Goal: Task Accomplishment & Management: Manage account settings

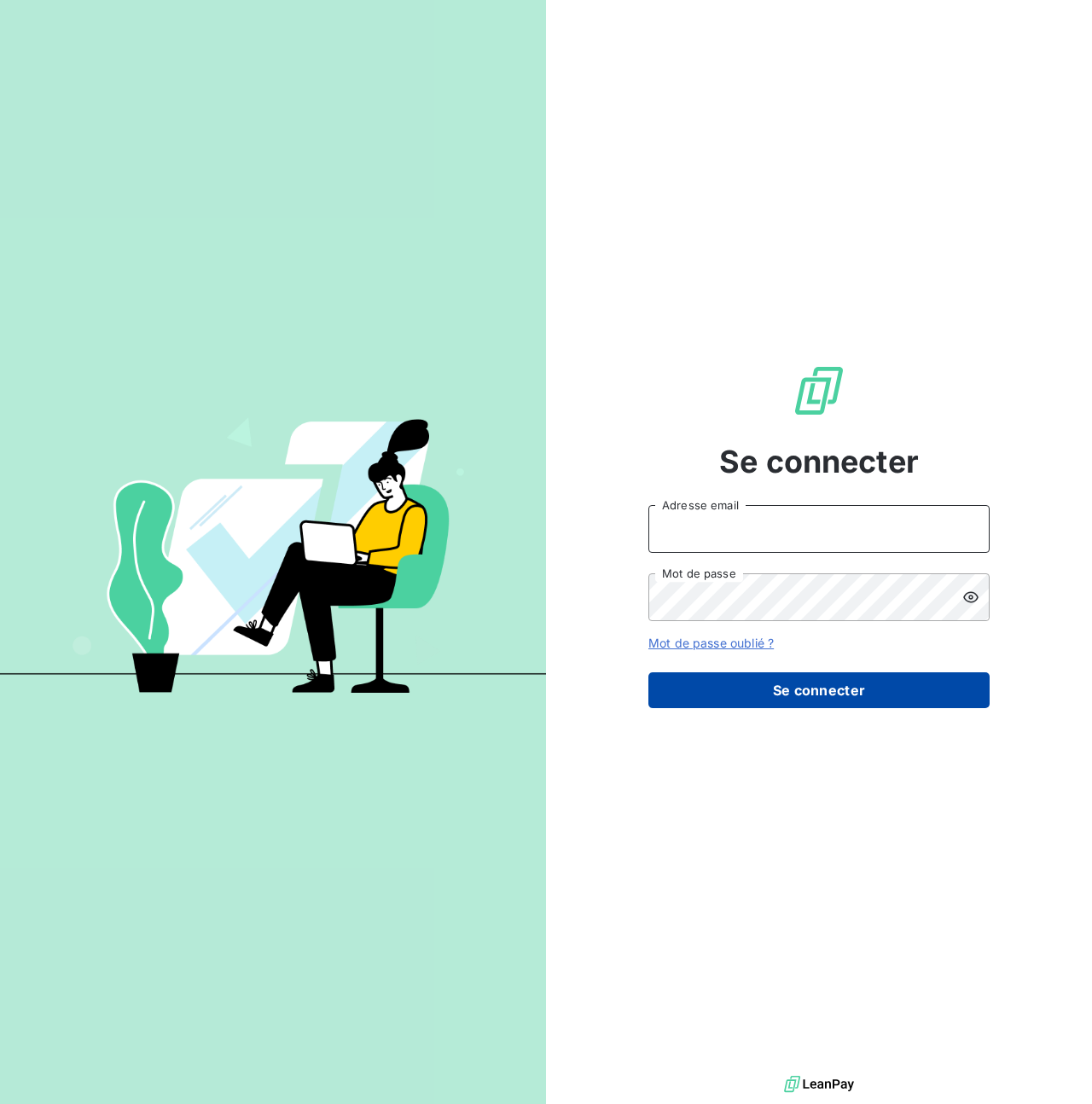
type input "steve.muccio@silog-location.fr"
click at [819, 687] on button "Se connecter" at bounding box center [818, 689] width 341 height 36
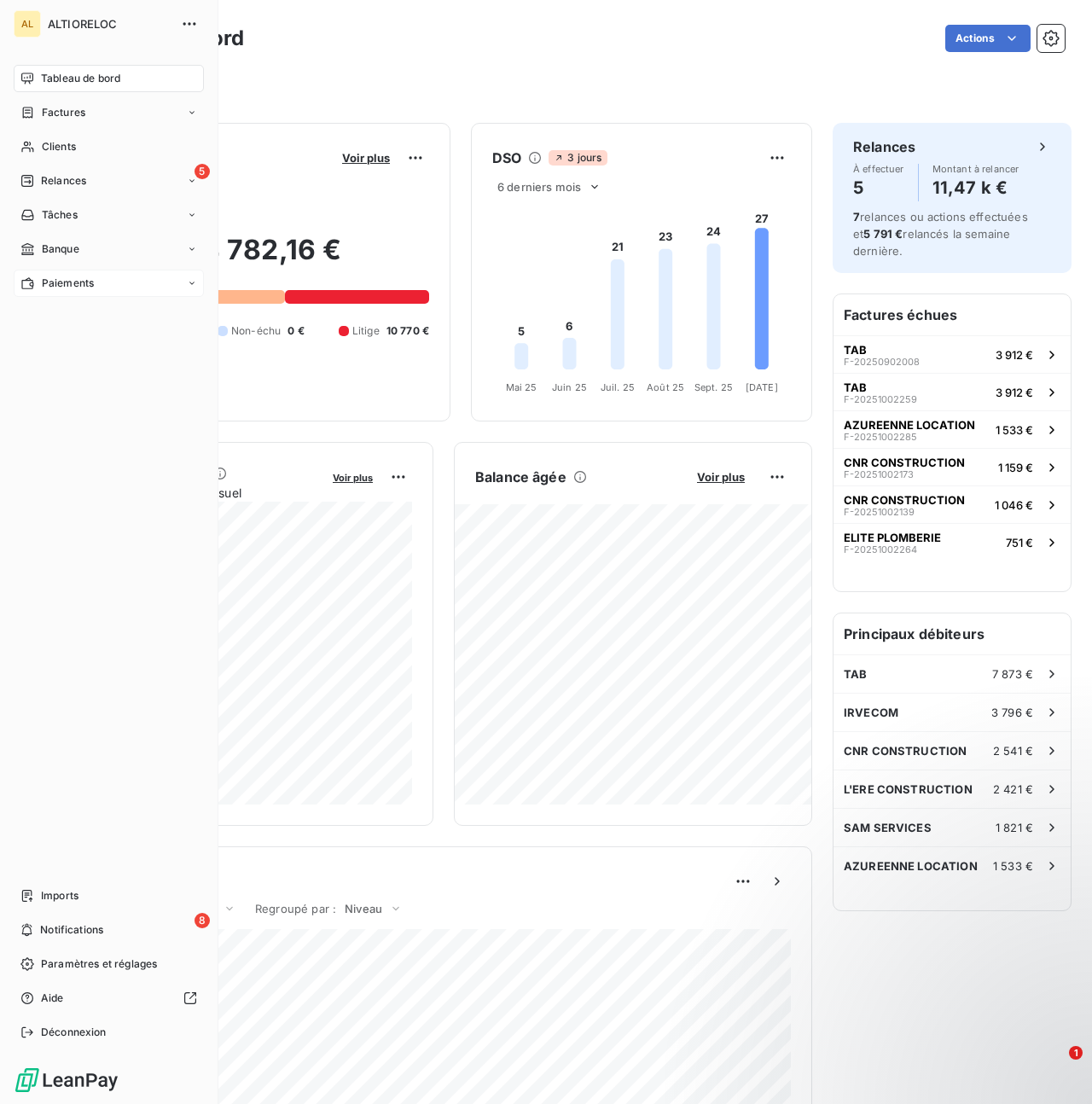
click at [71, 287] on span "Paiements" at bounding box center [67, 283] width 52 height 16
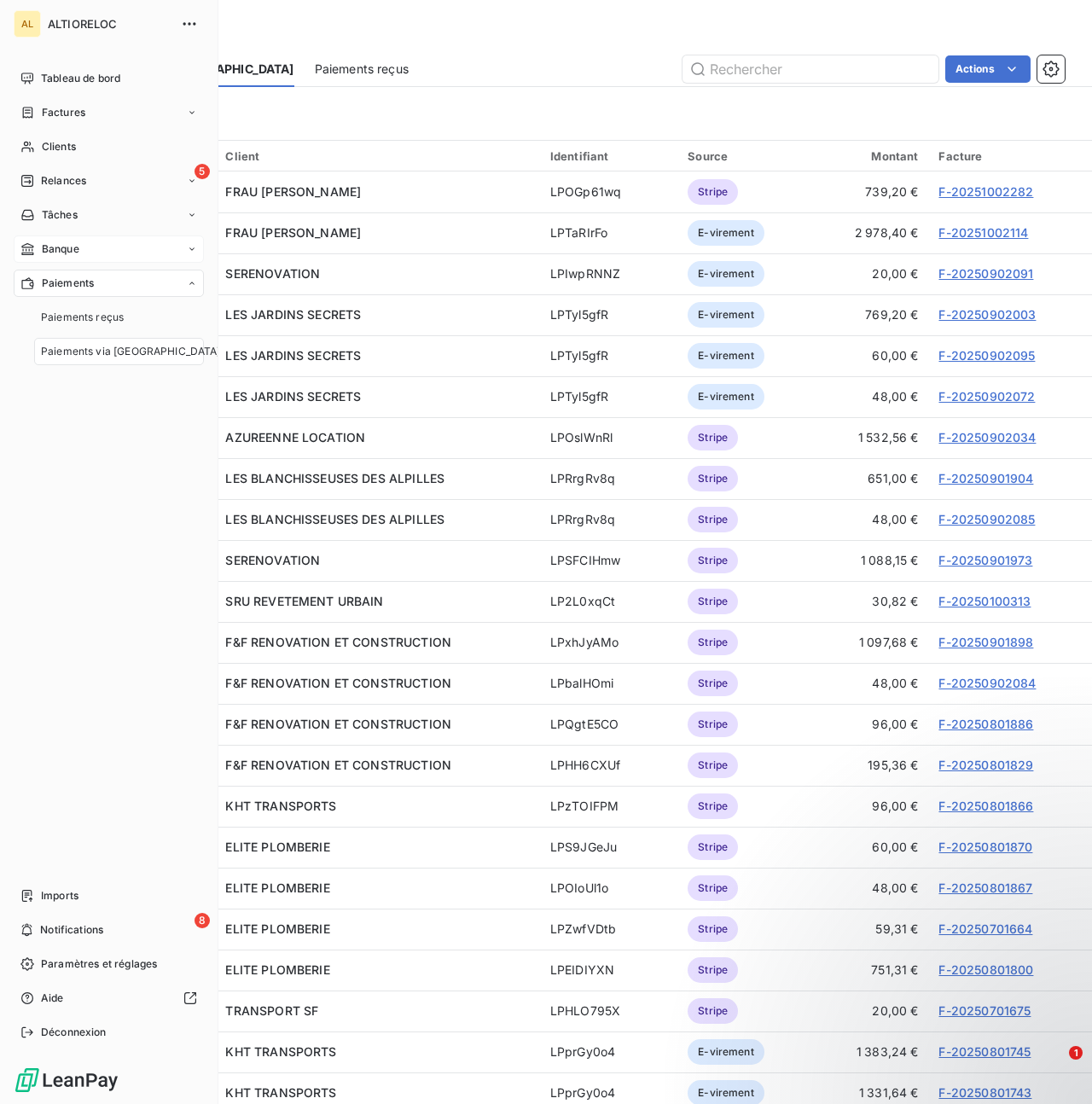
click at [70, 243] on span "Banque" at bounding box center [60, 249] width 38 height 16
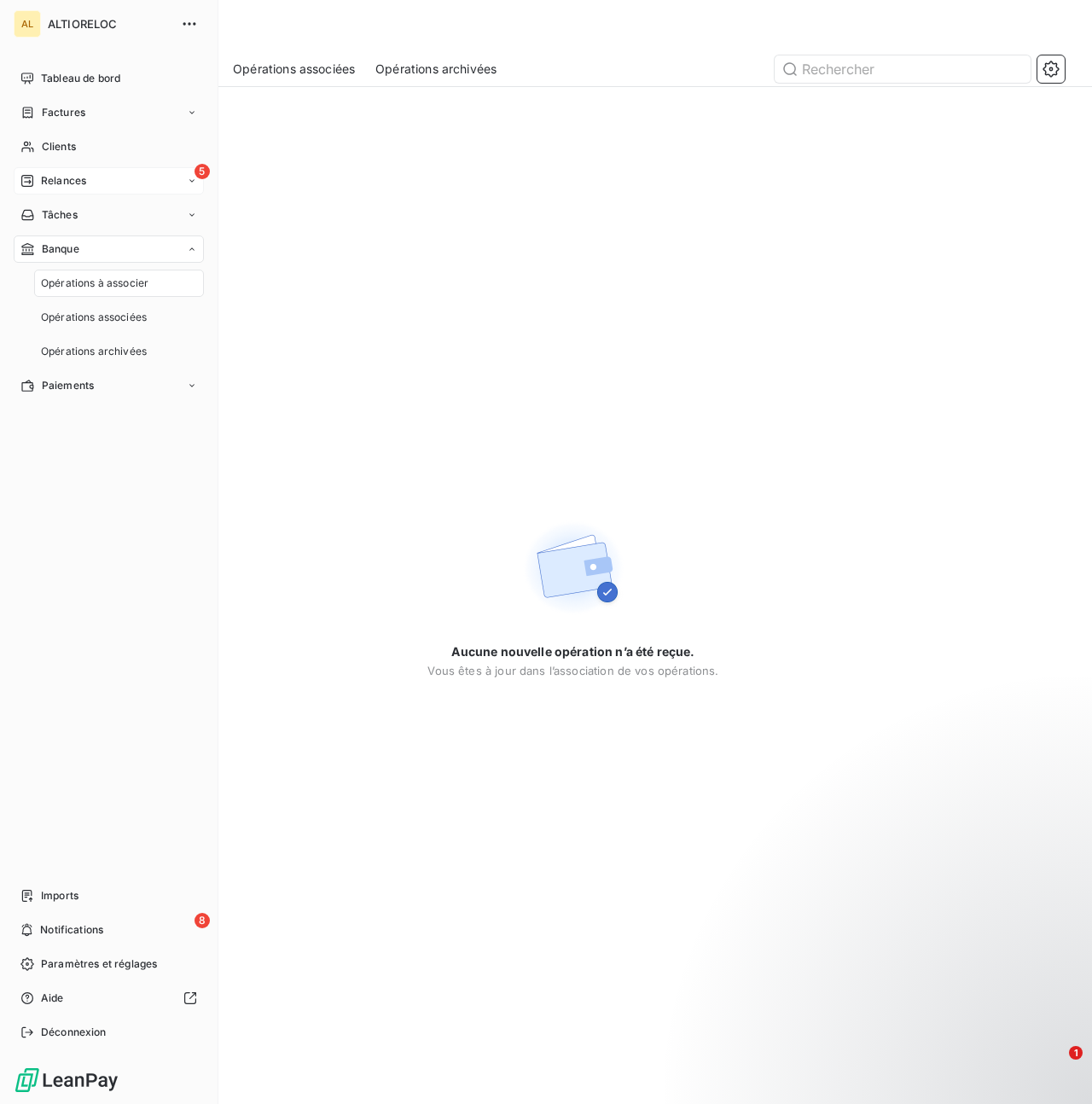
click at [72, 180] on span "Relances" at bounding box center [63, 181] width 45 height 16
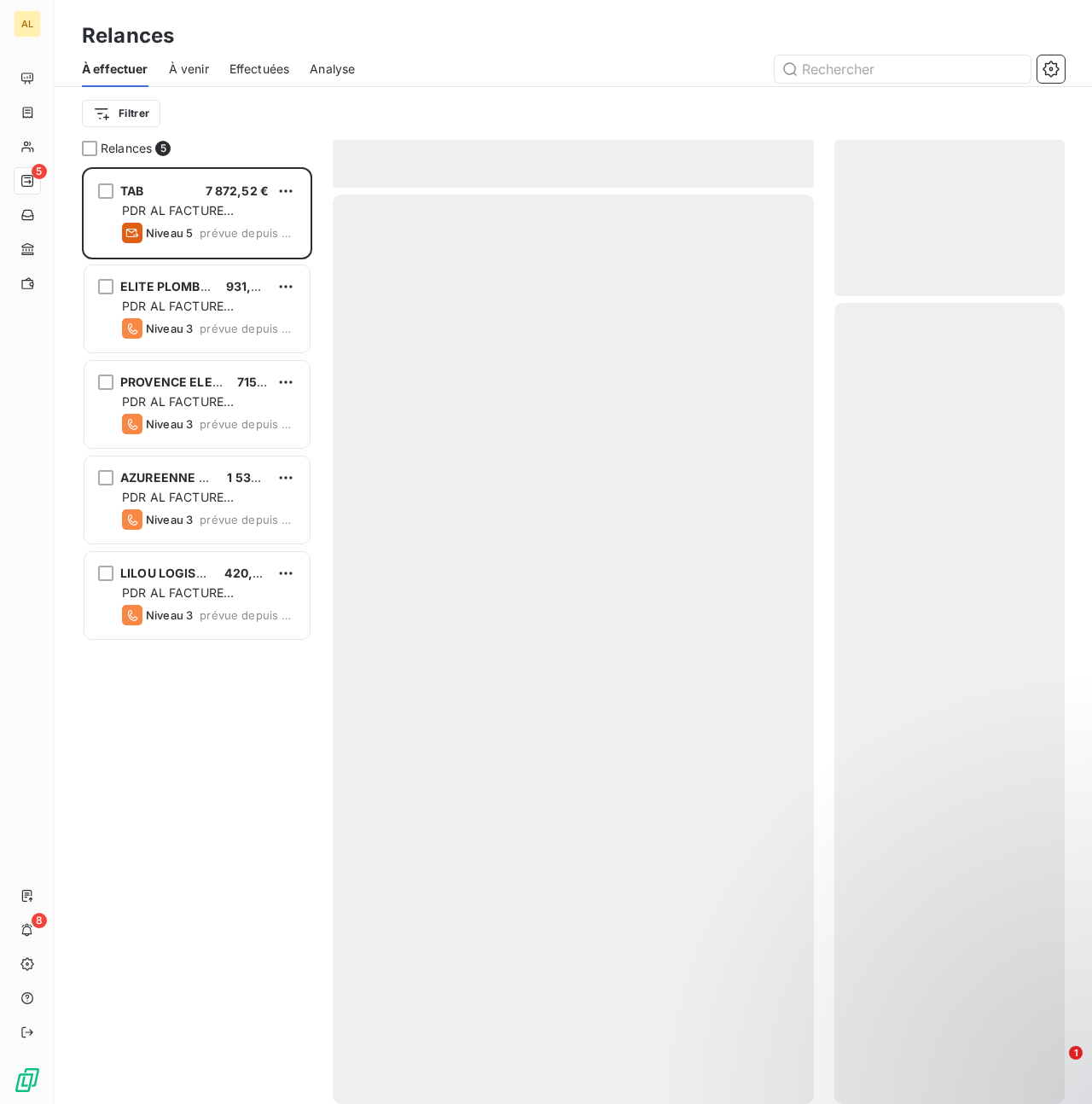
scroll to position [936, 230]
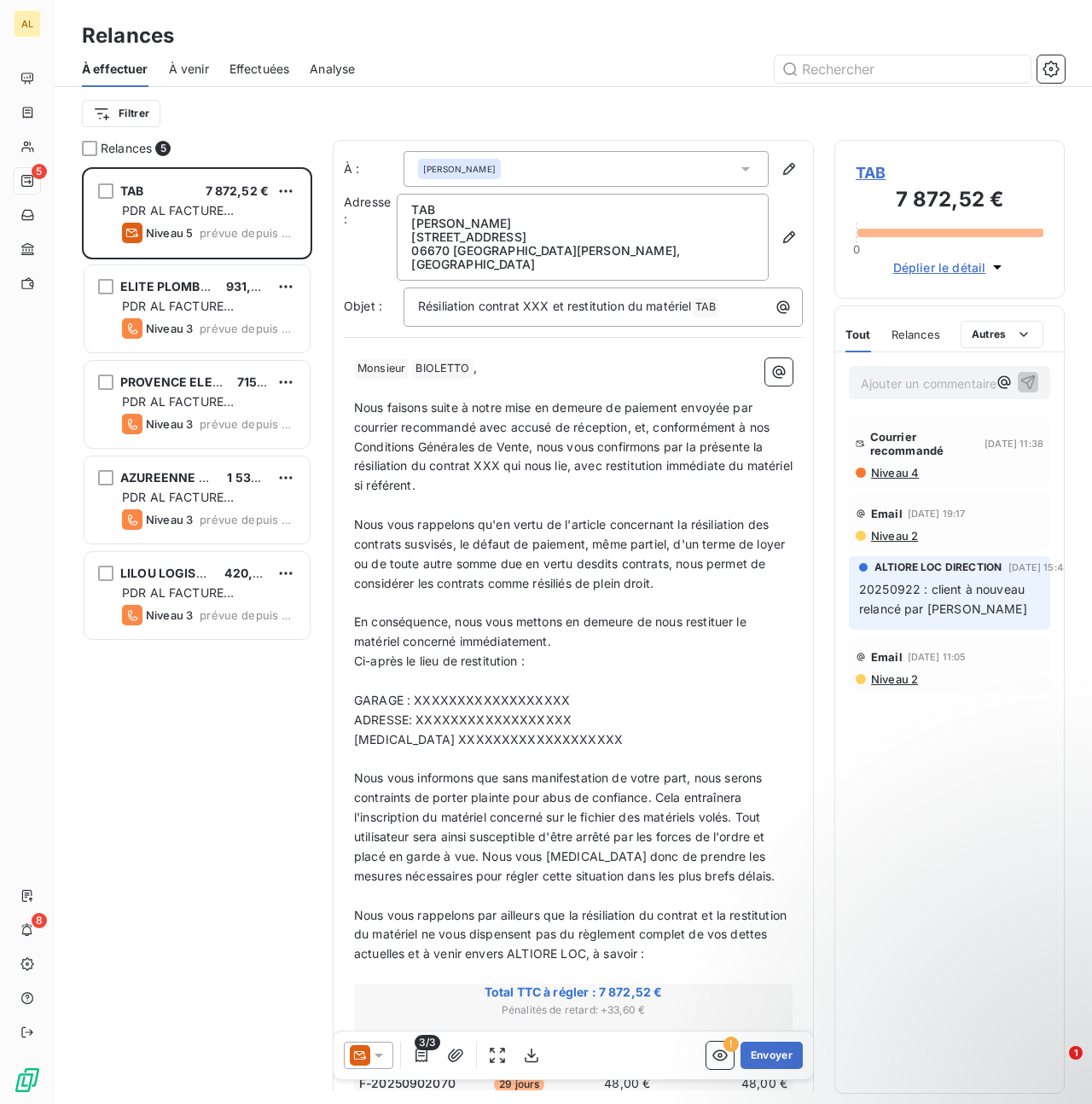
click at [378, 1065] on div at bounding box center [369, 1055] width 50 height 28
click at [381, 1053] on icon at bounding box center [378, 1055] width 8 height 5
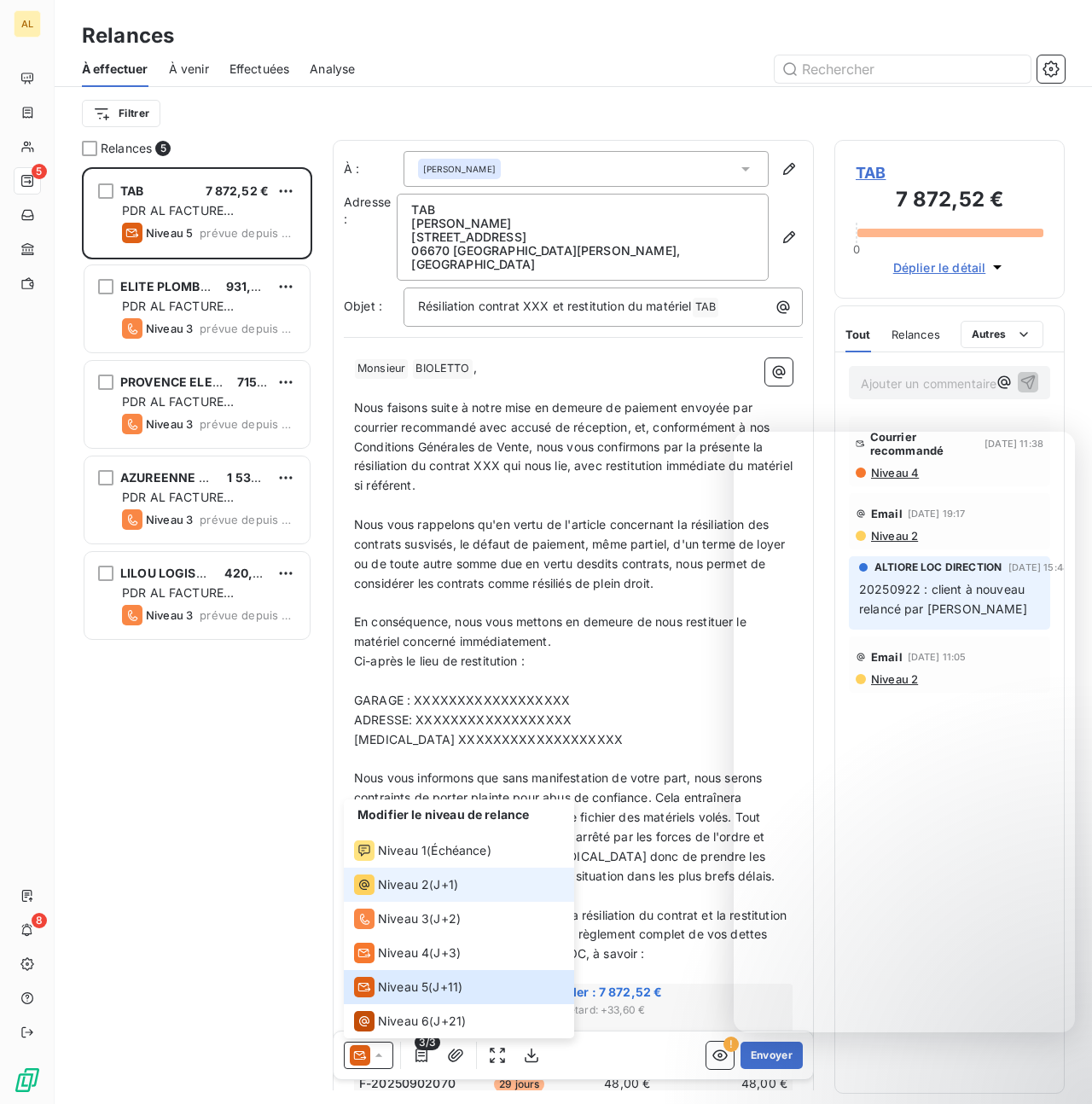
click at [405, 887] on span "Niveau 2" at bounding box center [404, 885] width 52 height 18
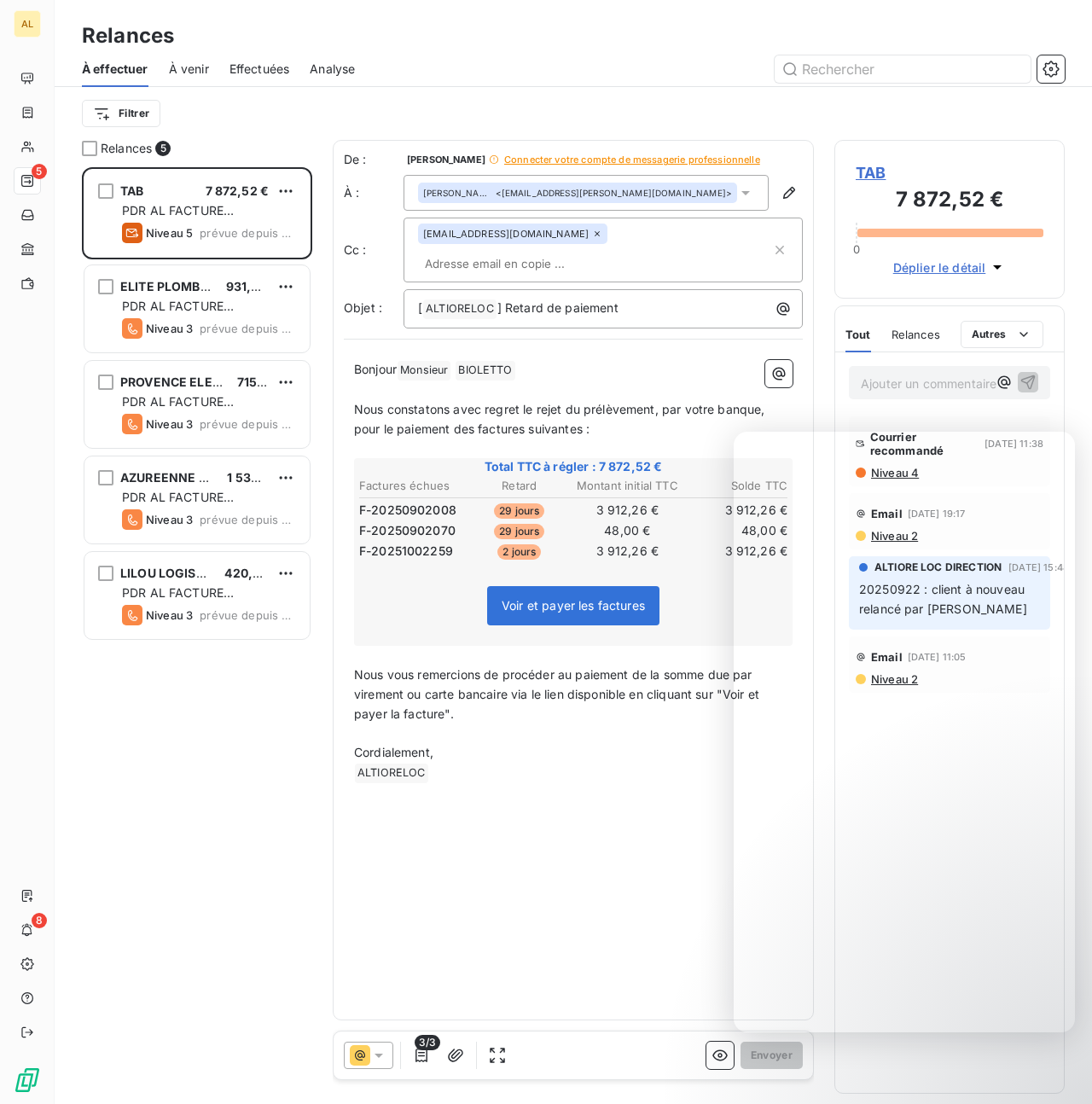
click at [611, 159] on span "Connecter votre compte de messagerie professionnelle" at bounding box center [632, 159] width 256 height 10
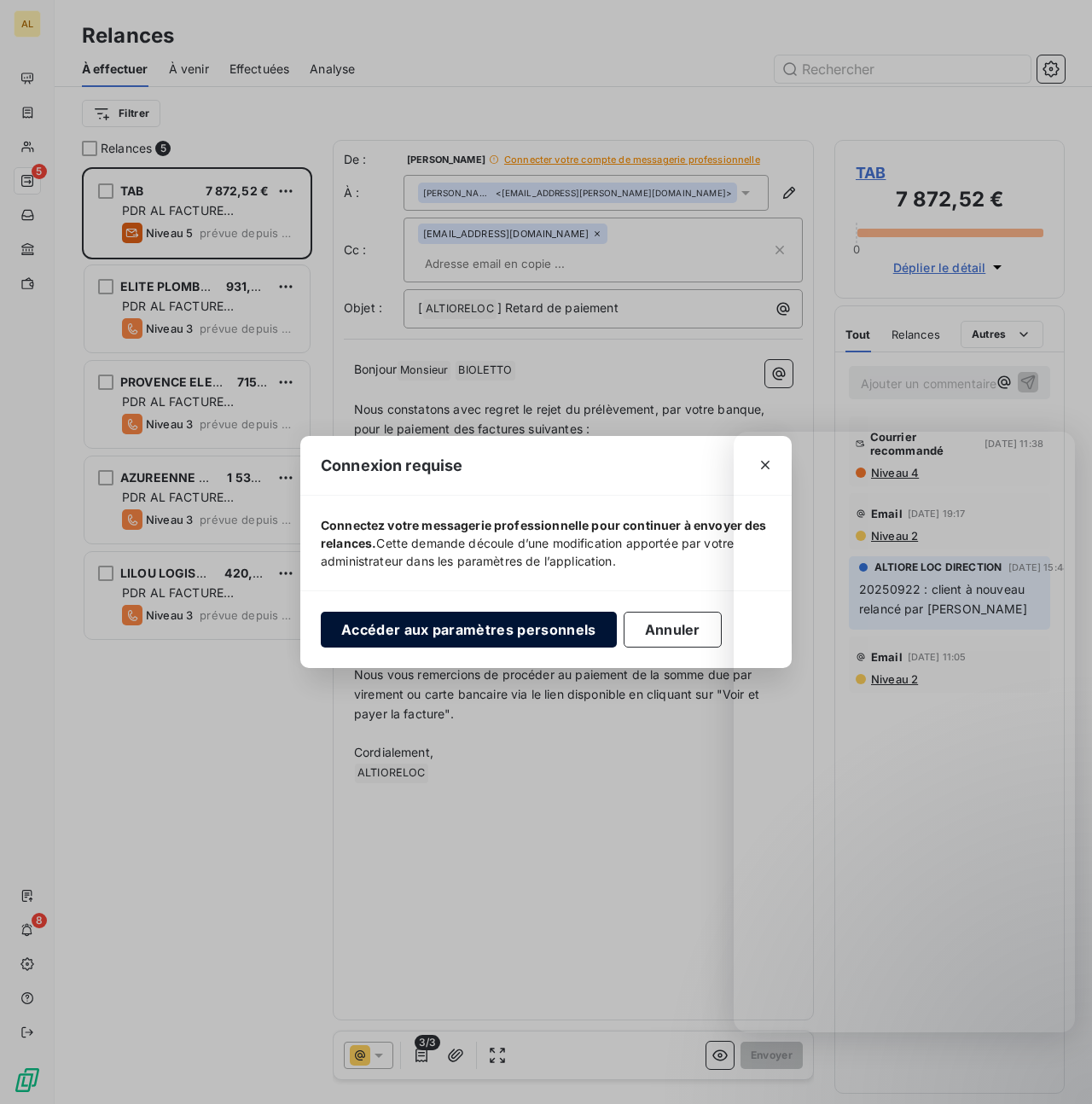
click at [430, 634] on button "Accéder aux paramètres personnels" at bounding box center [468, 629] width 296 height 36
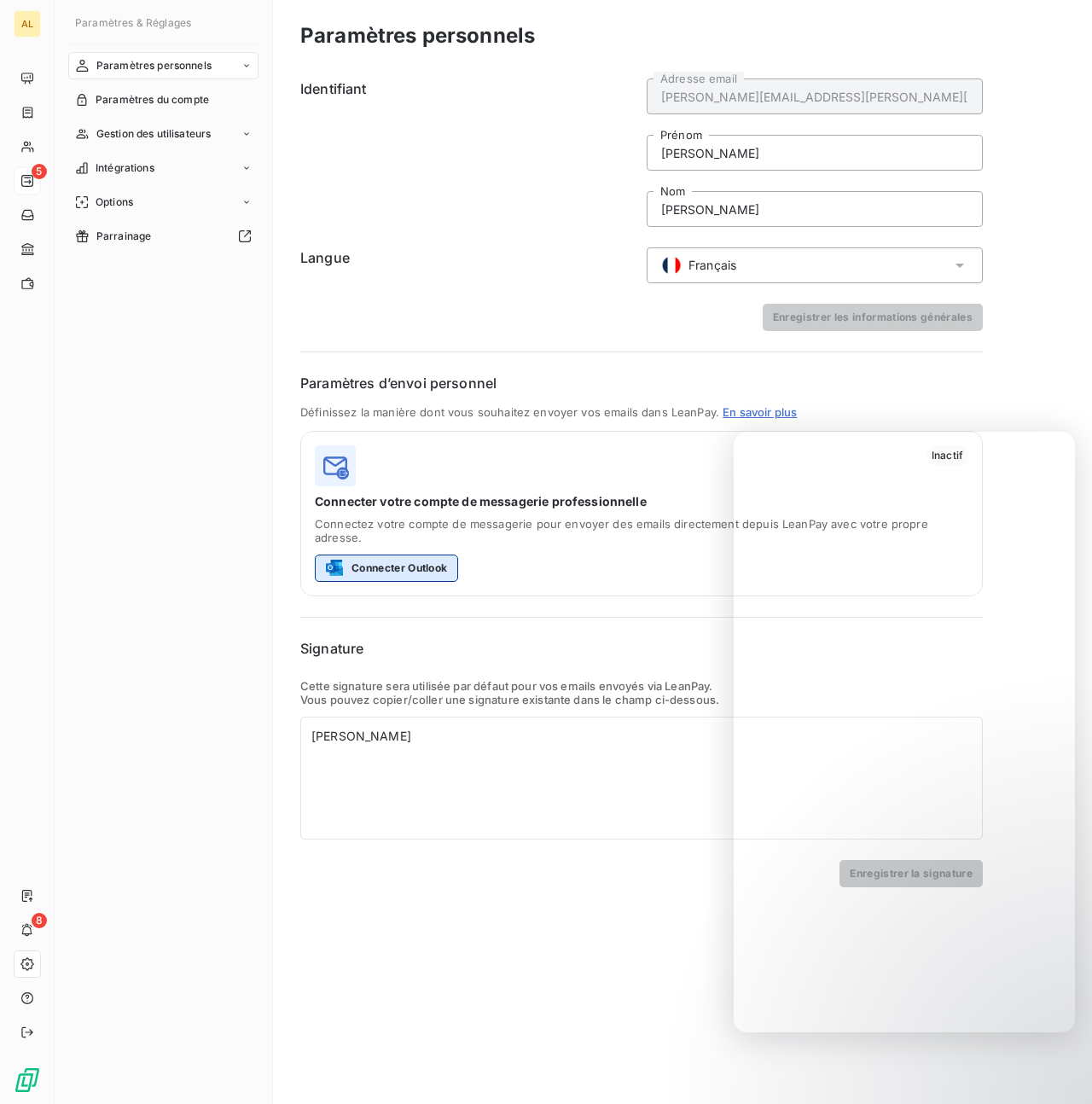
click at [399, 562] on button "Connecter Outlook" at bounding box center [387, 569] width 144 height 28
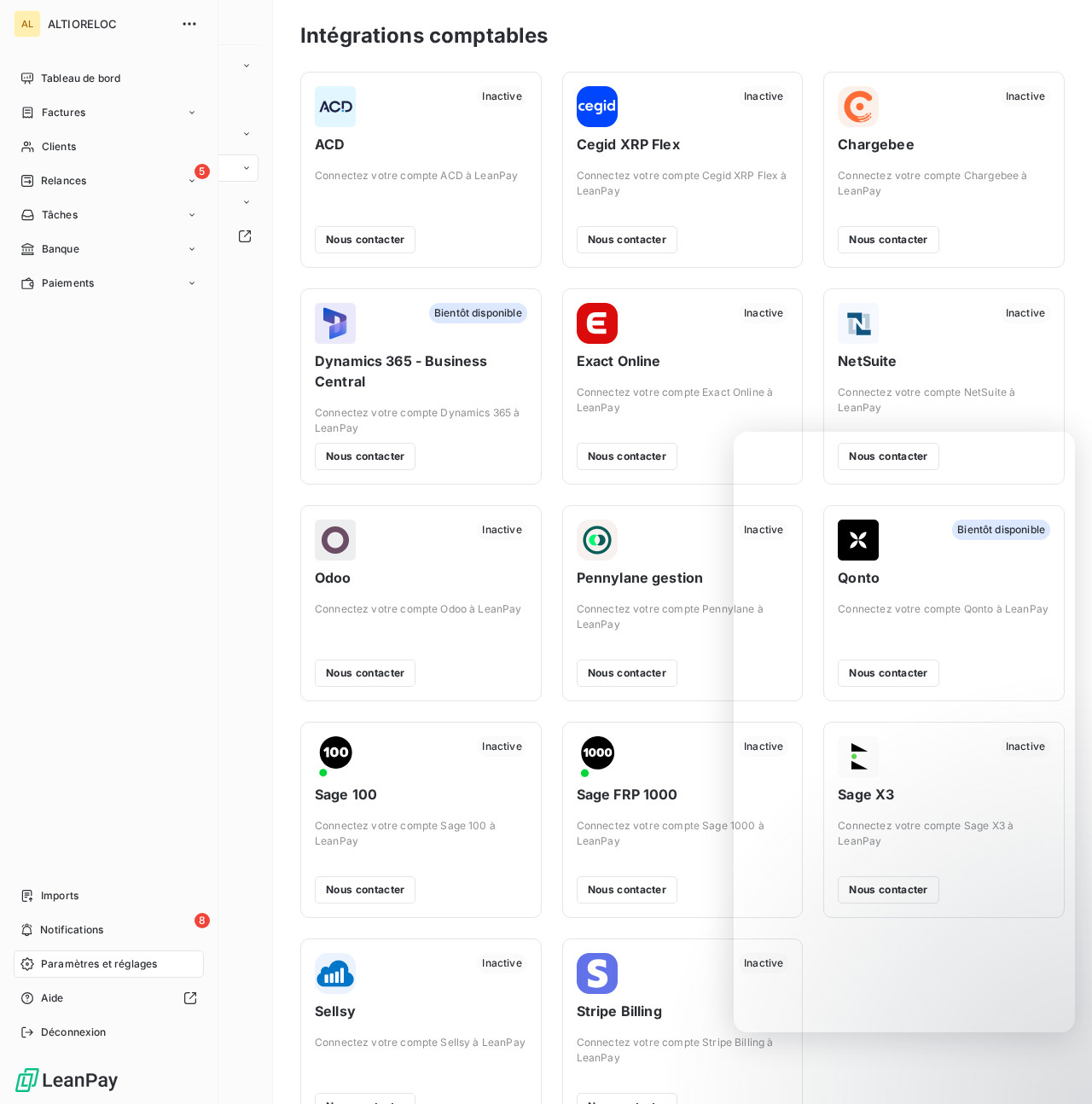
click at [135, 561] on div "Tableau de bord Factures Clients 5 Relances Tâches Banque Paiements Imports 8 N…" at bounding box center [109, 555] width 190 height 981
